Goal: Check status: Check status

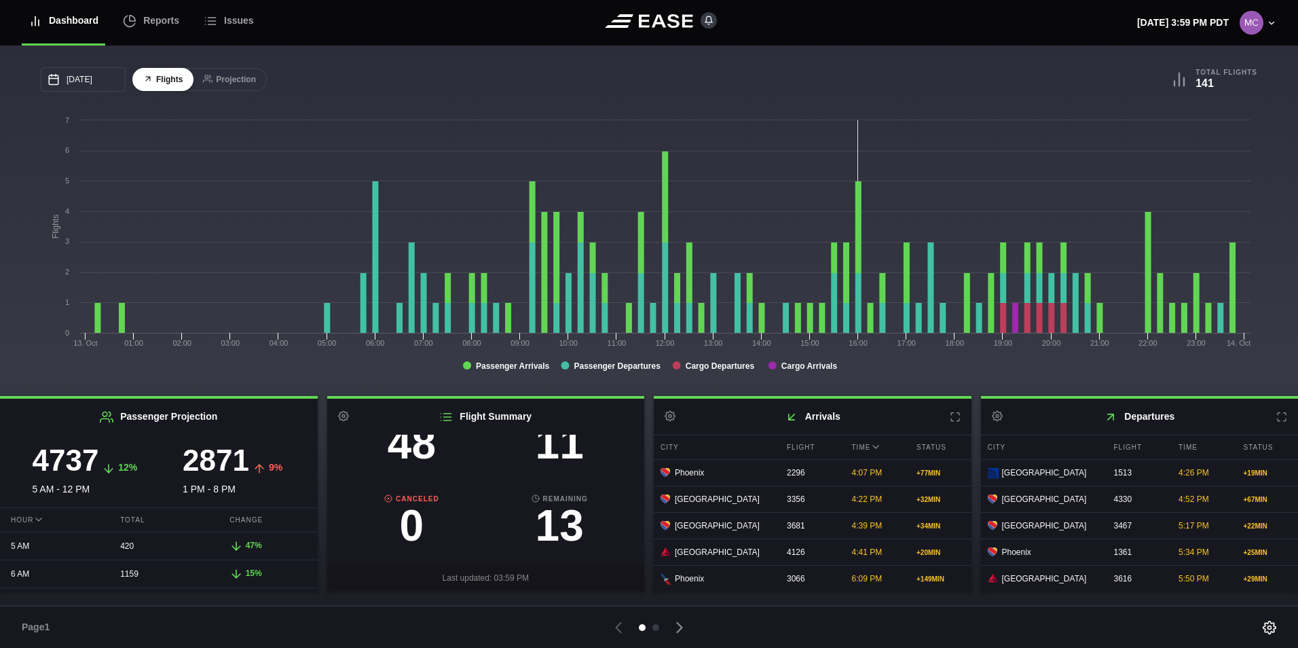
scroll to position [74, 0]
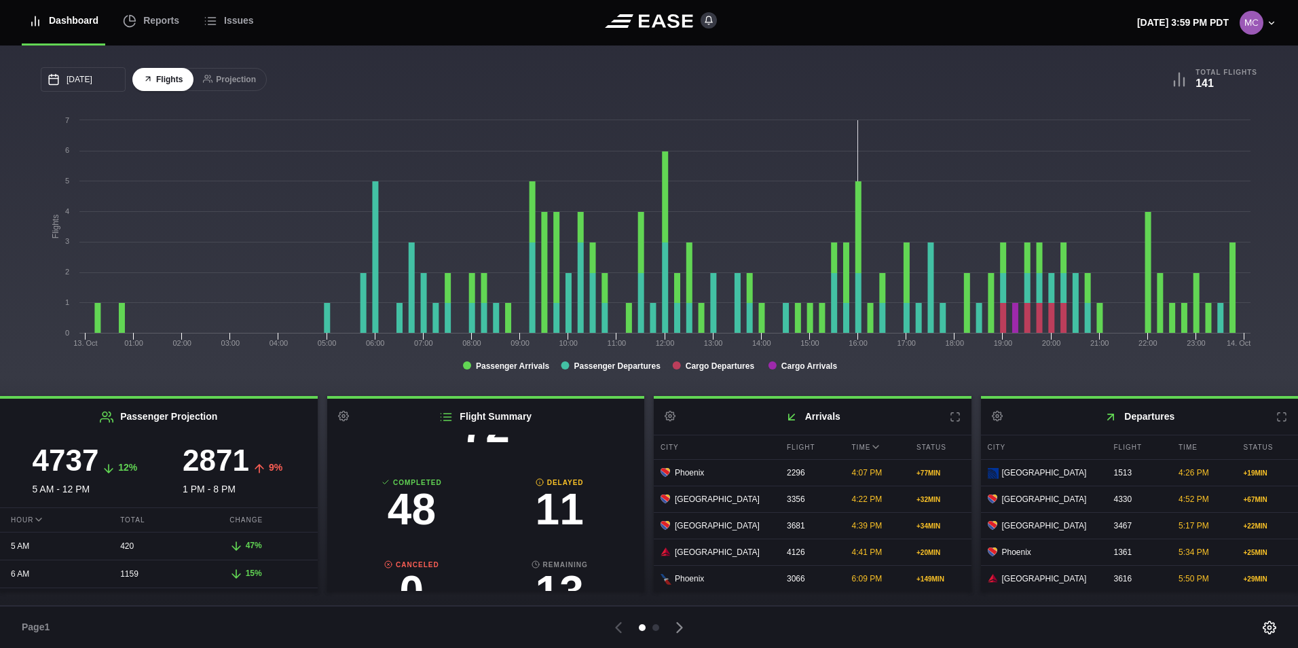
click at [564, 511] on h3 "11" at bounding box center [559, 508] width 148 height 43
select select "DELAYED"
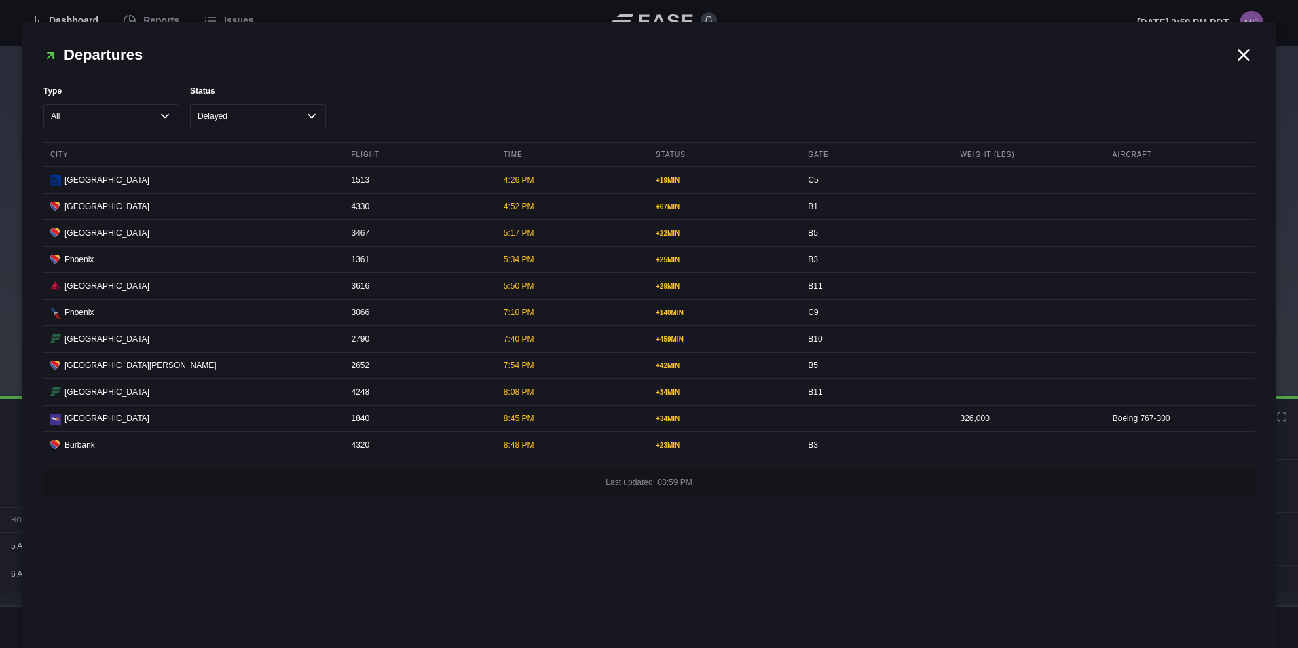
click at [1239, 60] on icon at bounding box center [1244, 55] width 10 height 10
